Goal: Information Seeking & Learning: Learn about a topic

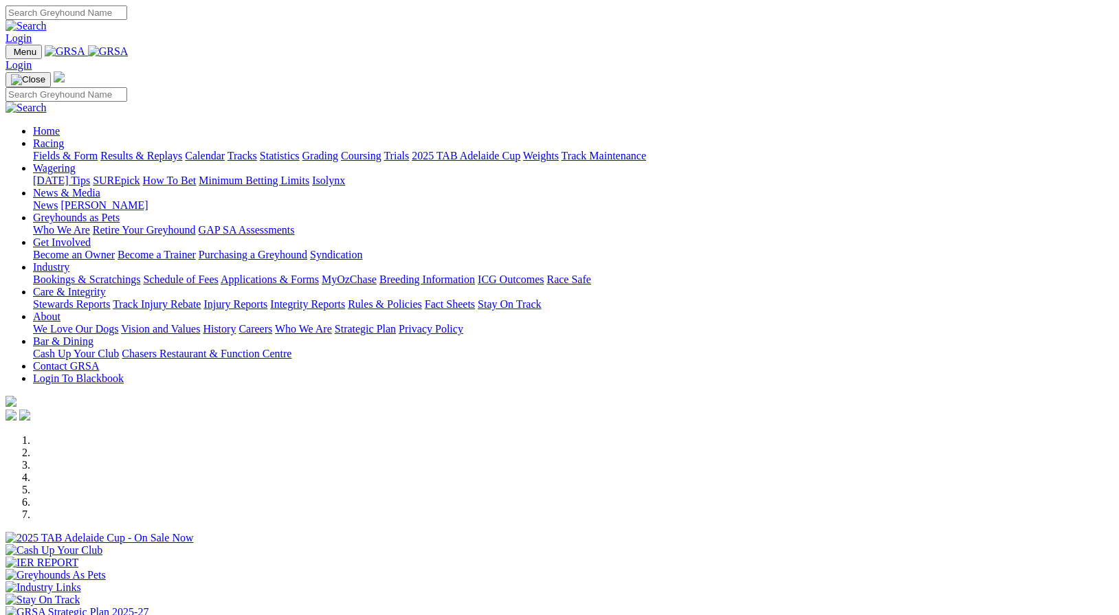
scroll to position [527, 0]
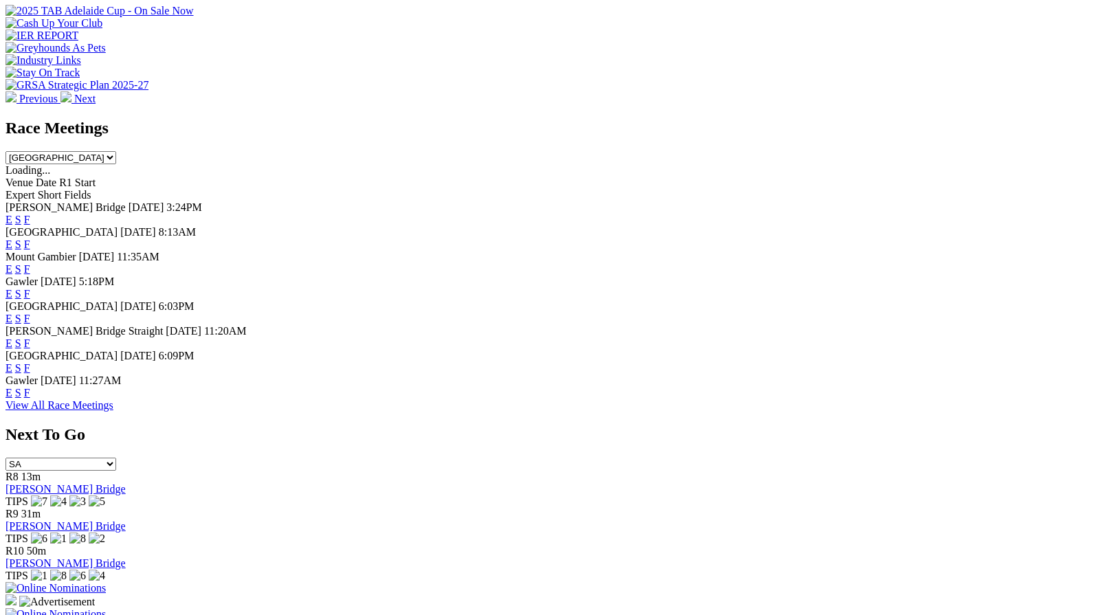
click at [30, 399] on link "F" at bounding box center [27, 393] width 6 height 12
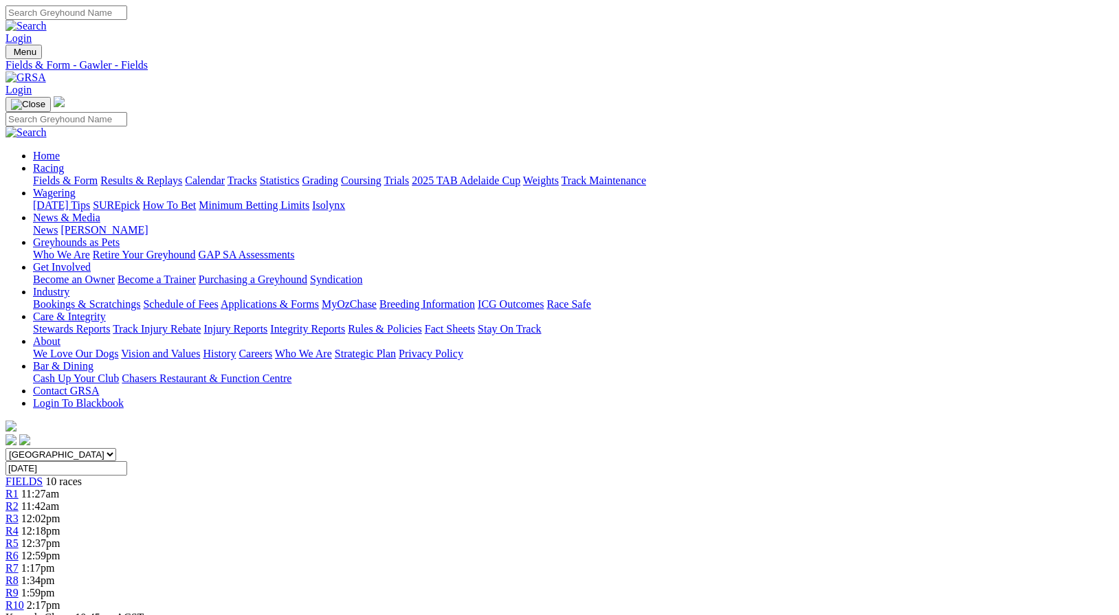
click at [60, 175] on link "Fields & Form" at bounding box center [65, 181] width 65 height 12
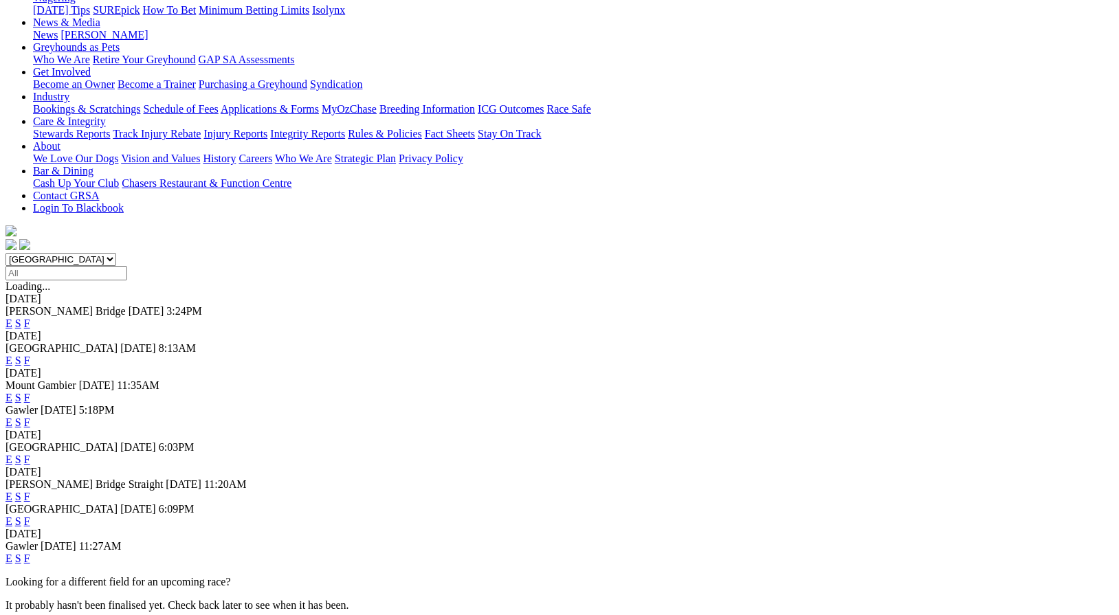
scroll to position [152, 0]
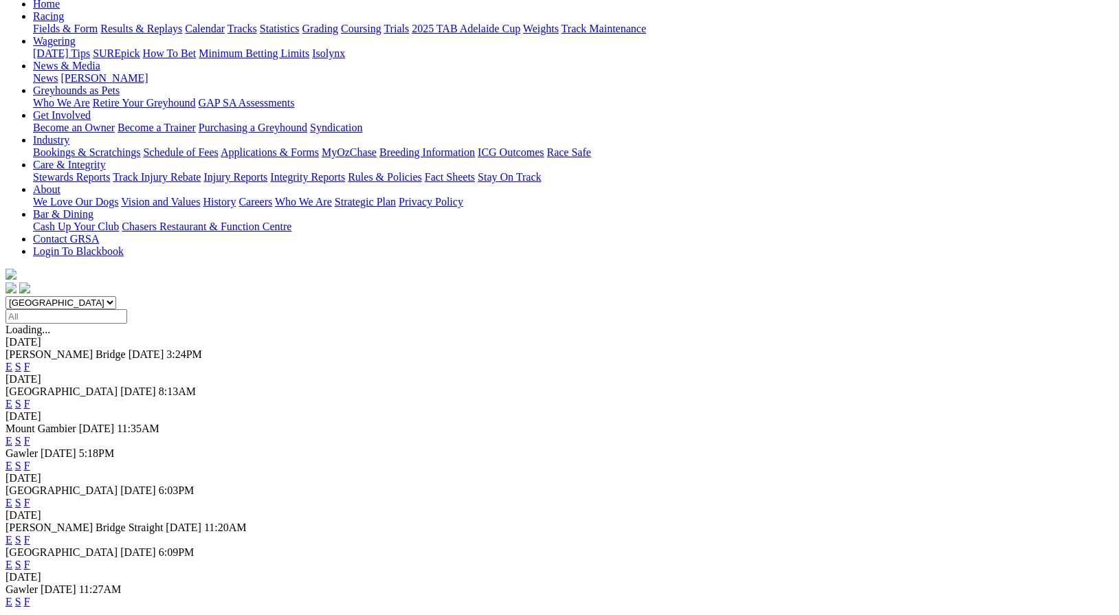
click at [30, 361] on link "F" at bounding box center [27, 367] width 6 height 12
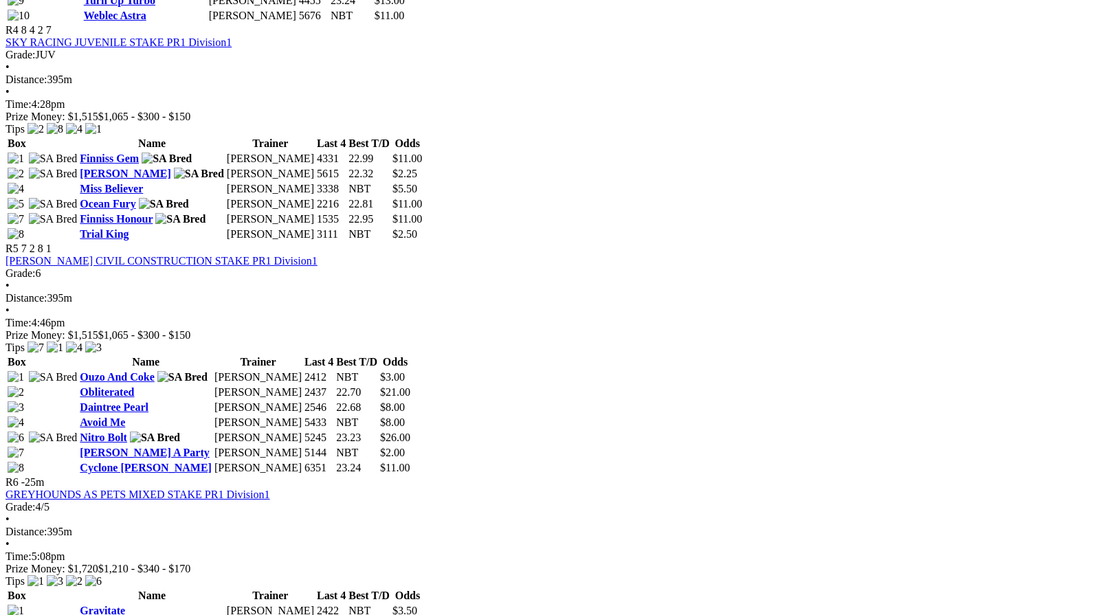
scroll to position [1353, 0]
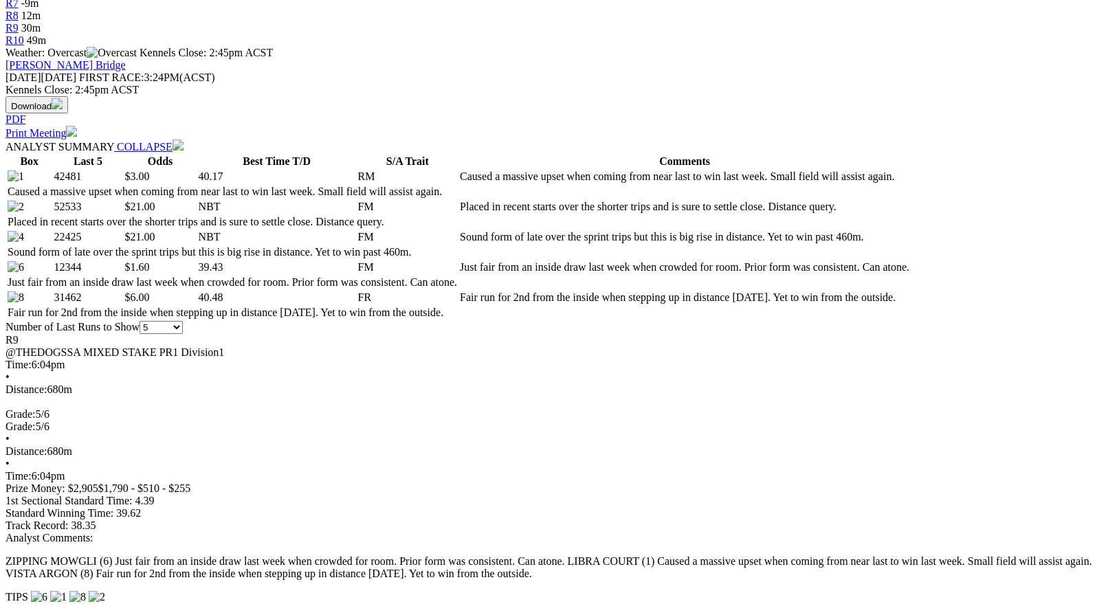
scroll to position [563, 0]
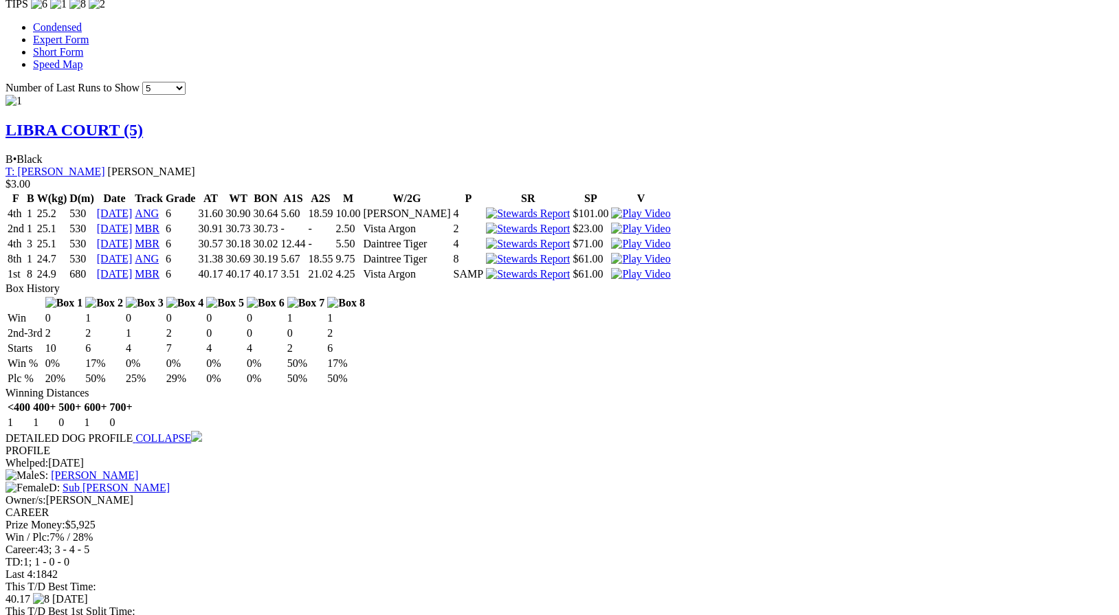
scroll to position [1159, 0]
drag, startPoint x: 715, startPoint y: 45, endPoint x: 696, endPoint y: 59, distance: 23.1
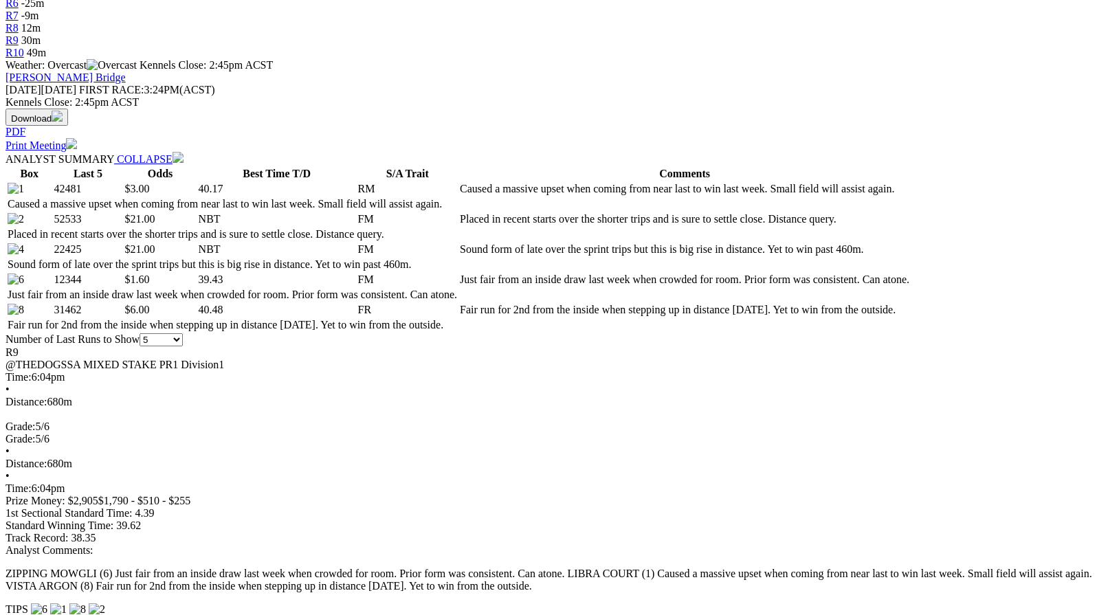
scroll to position [562, 0]
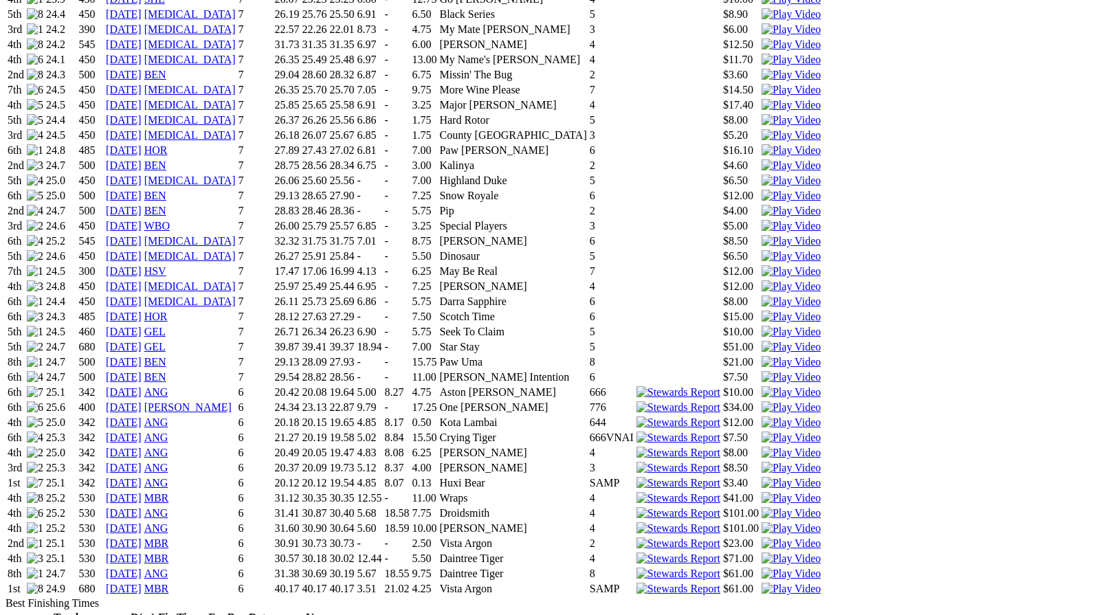
scroll to position [1088, 0]
click at [764, 537] on img at bounding box center [790, 543] width 59 height 12
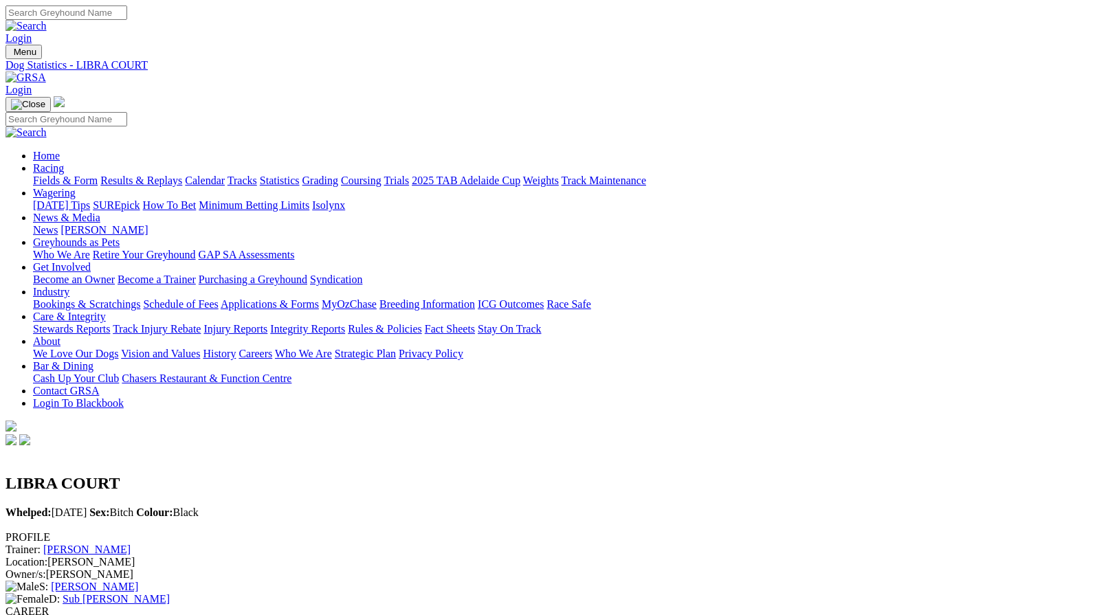
scroll to position [0, 0]
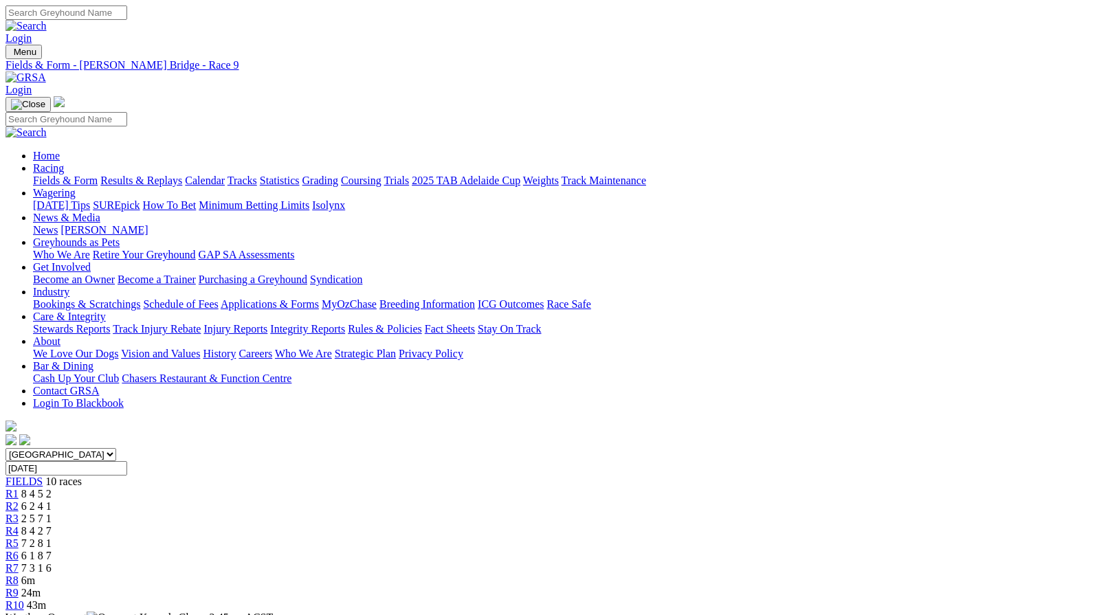
scroll to position [562, 0]
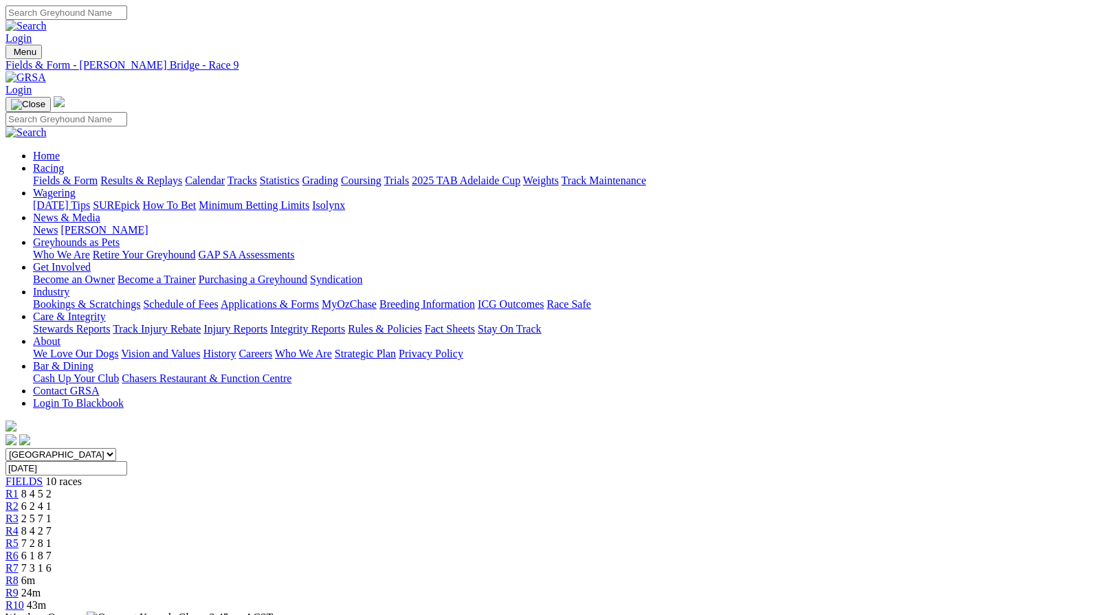
scroll to position [0, 0]
click at [794, 575] on div "R8 6m" at bounding box center [559, 581] width 1108 height 12
click at [19, 513] on span "R3" at bounding box center [11, 519] width 13 height 12
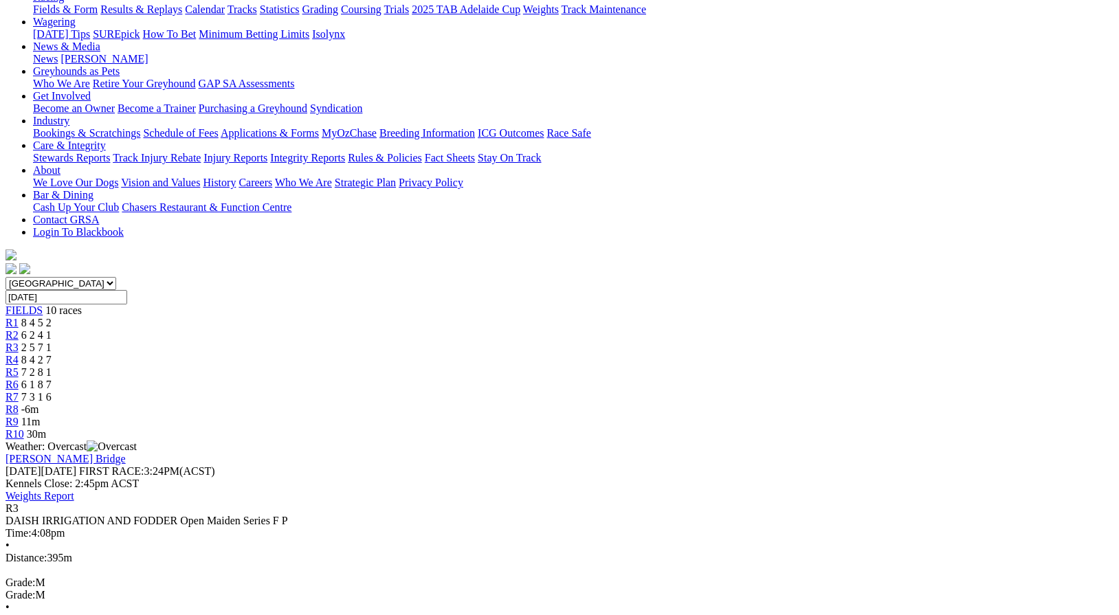
scroll to position [173, 0]
